Goal: Information Seeking & Learning: Learn about a topic

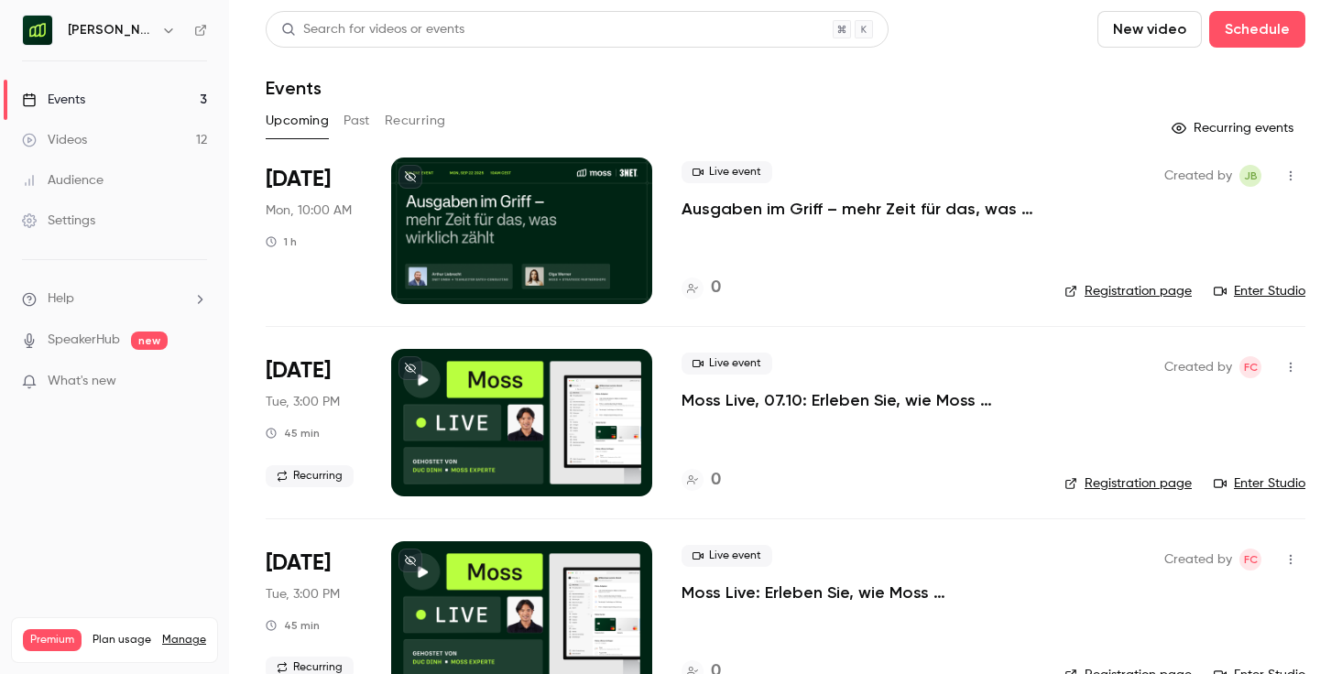
click at [404, 122] on button "Recurring" at bounding box center [415, 120] width 61 height 29
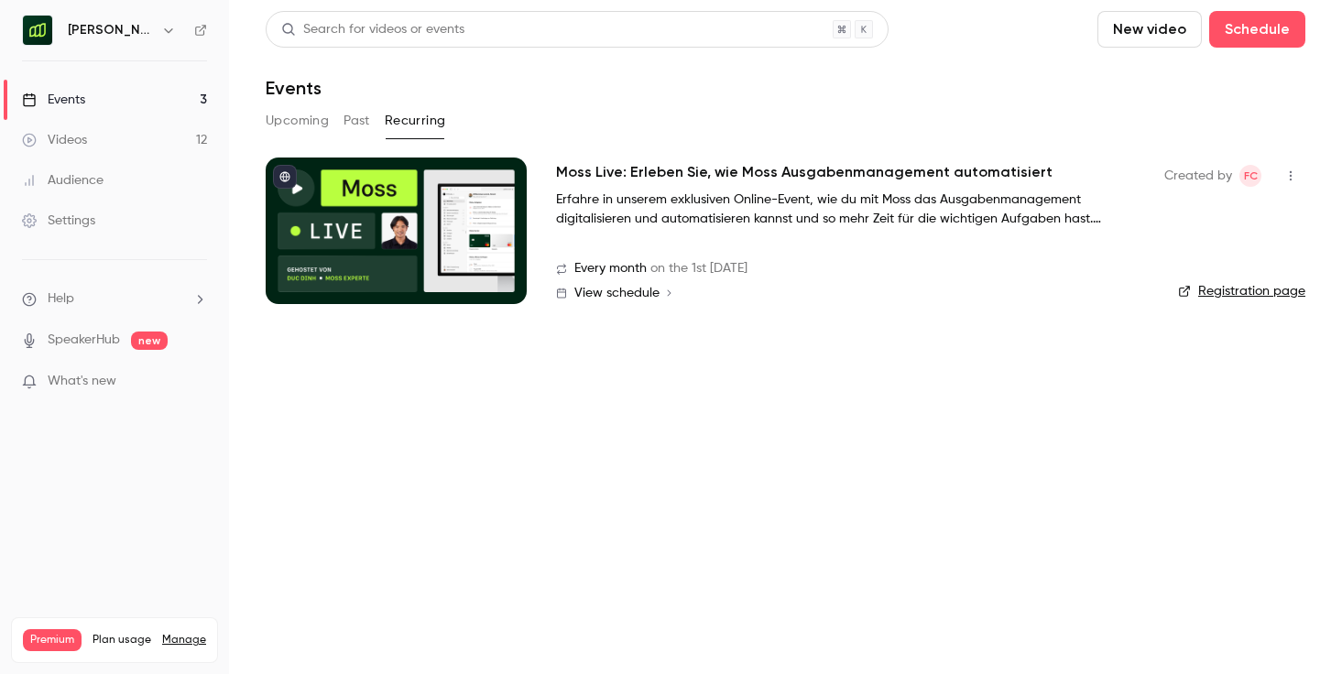
click at [357, 122] on button "Past" at bounding box center [357, 120] width 27 height 29
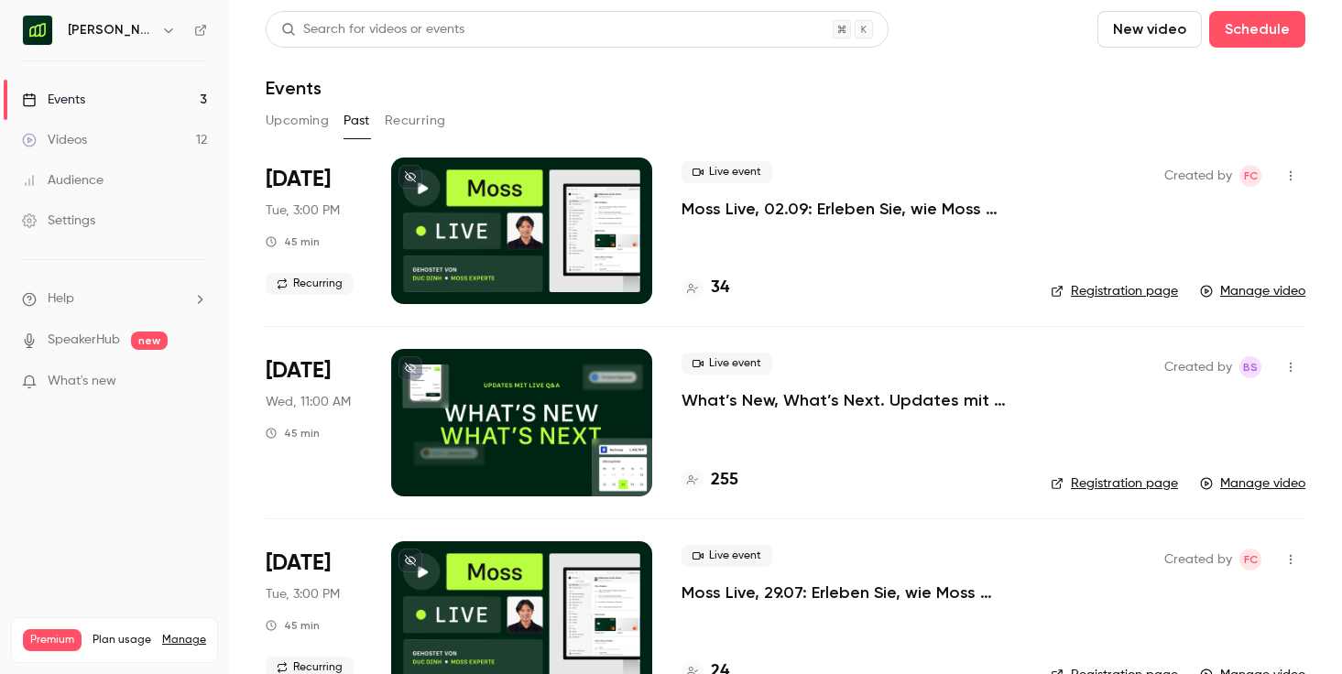
click at [918, 202] on p "Moss Live, 02.09: Erleben Sie, wie Moss Ausgabenmanagement automatisiert" at bounding box center [852, 209] width 340 height 22
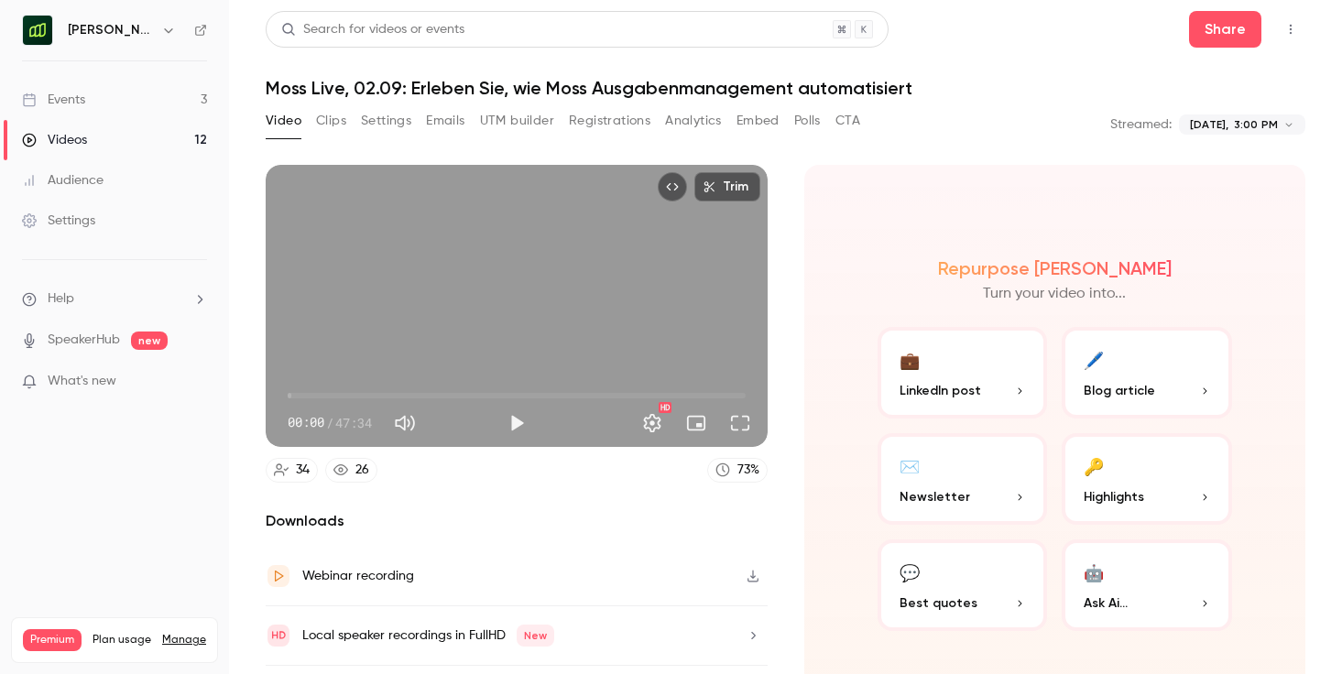
click at [514, 122] on button "UTM builder" at bounding box center [517, 120] width 74 height 29
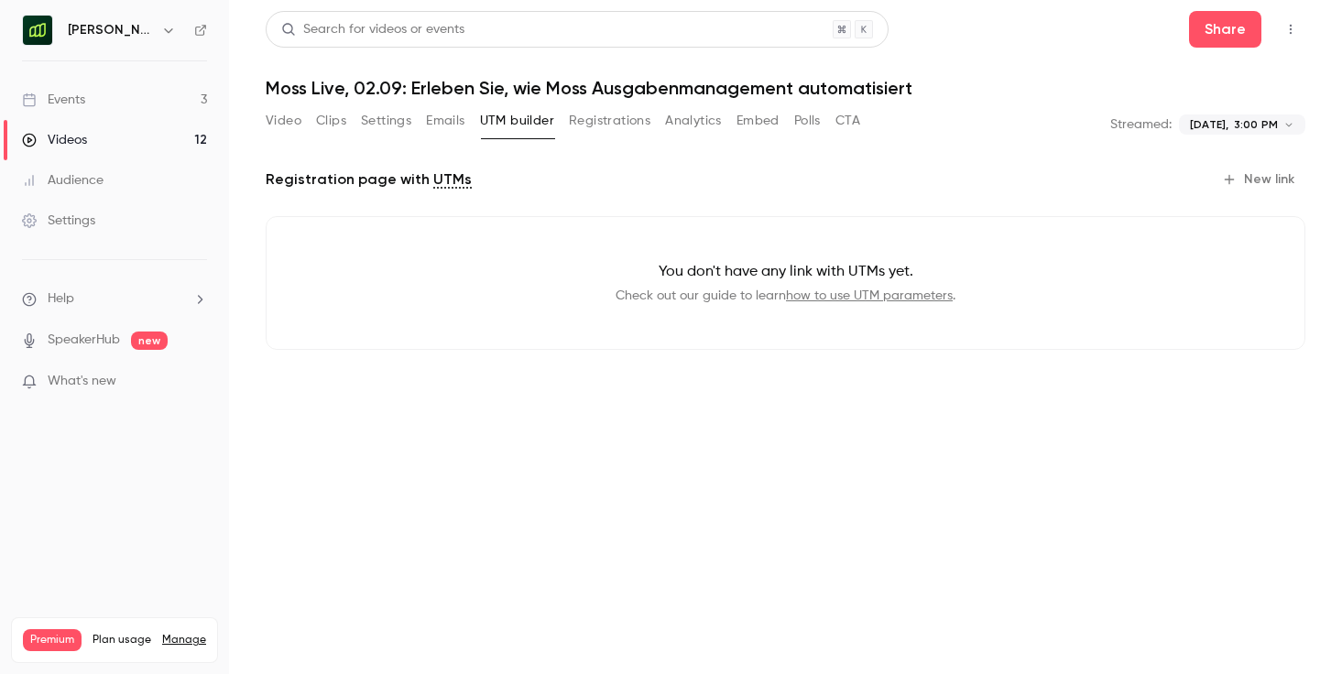
click at [601, 123] on button "Registrations" at bounding box center [610, 120] width 82 height 29
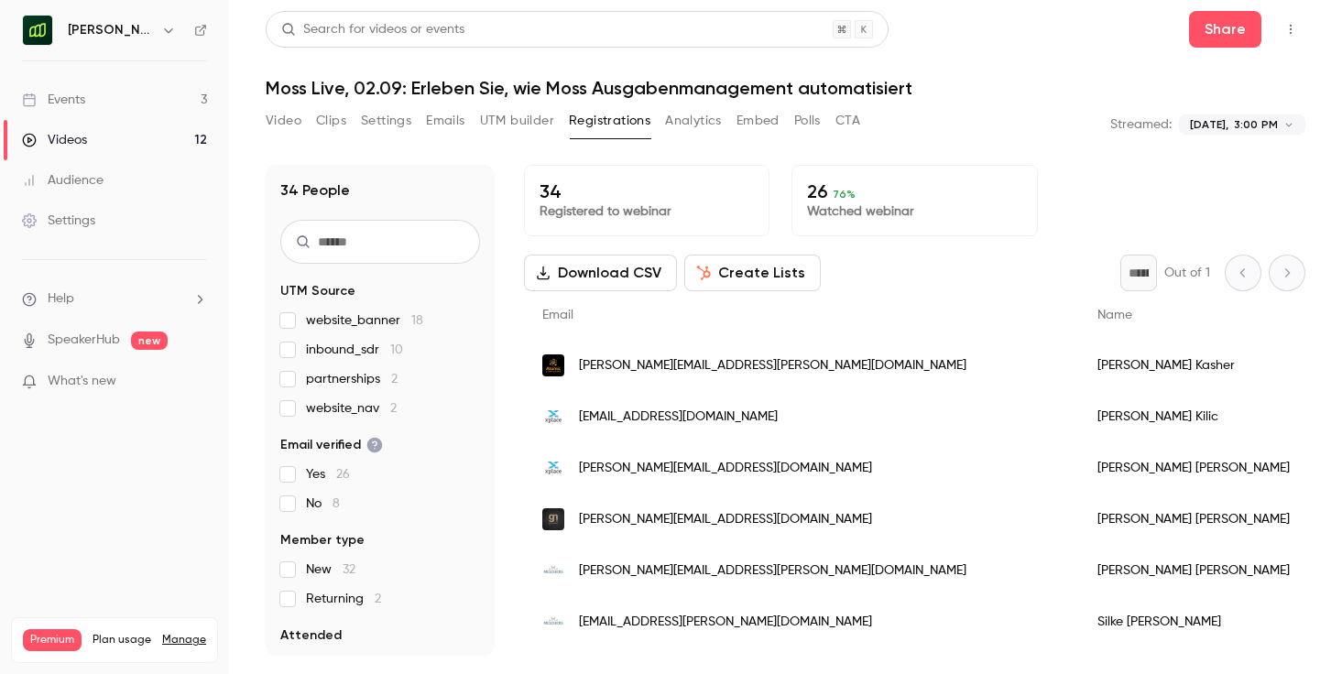
click at [687, 117] on button "Analytics" at bounding box center [693, 120] width 57 height 29
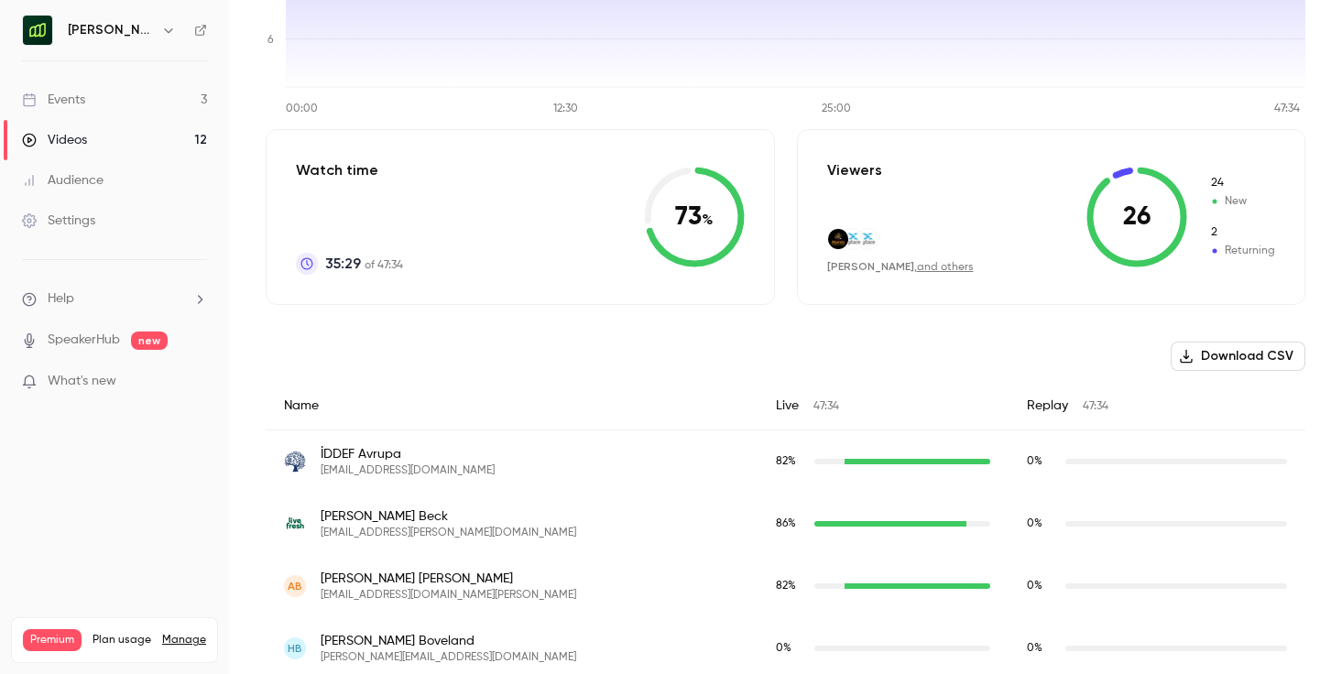
scroll to position [352, 0]
